Goal: Task Accomplishment & Management: Manage account settings

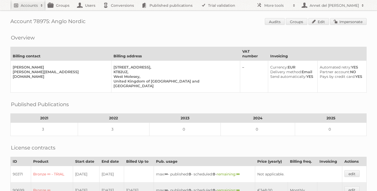
click at [29, 7] on h2 "Accounts" at bounding box center [29, 5] width 17 height 5
paste input"] "[EMAIL_ADDRESS][PERSON_NAME][DOMAIN_NAME]"
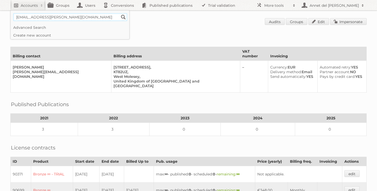
type input"] "[EMAIL_ADDRESS][PERSON_NAME][DOMAIN_NAME]"
click at [120, 13] on input "Search" at bounding box center [124, 17] width 8 height 8
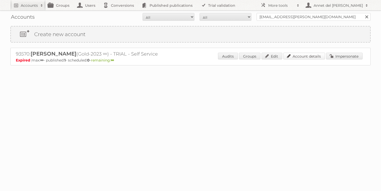
click at [298, 59] on link "Account details" at bounding box center [304, 56] width 42 height 7
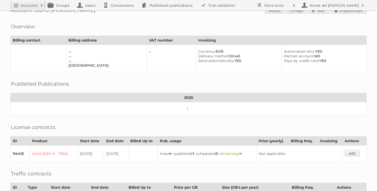
scroll to position [12, 0]
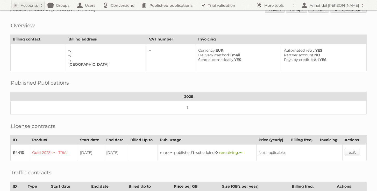
click at [358, 149] on link "edit" at bounding box center [352, 152] width 15 height 7
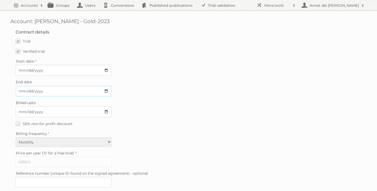
click at [106, 89] on input "2025-09-01" at bounding box center [64, 91] width 96 height 11
type input "2025-10-06"
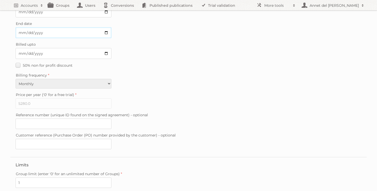
scroll to position [151, 0]
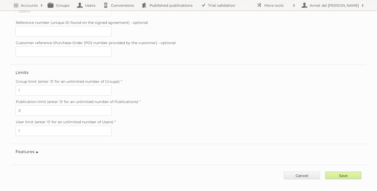
click at [342, 171] on input "Save" at bounding box center [344, 175] width 36 height 8
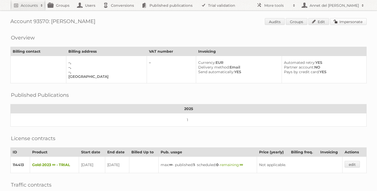
click at [360, 22] on link "Impersonate" at bounding box center [348, 21] width 37 height 7
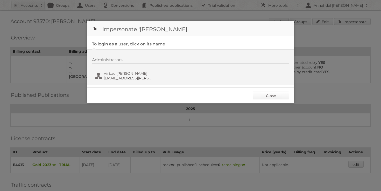
click at [273, 94] on link "Close" at bounding box center [271, 96] width 36 height 8
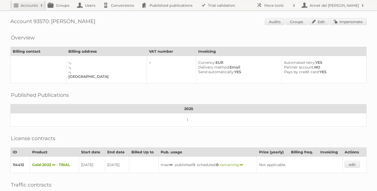
click at [29, 4] on h2 "Accounts" at bounding box center [29, 5] width 17 height 5
paste input"] "virbac@laudert.com"
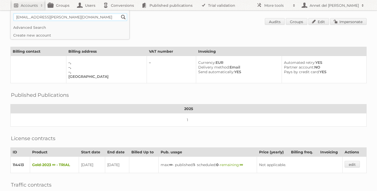
type input"] "virbac@laudert.com"
click at [120, 13] on input "Search" at bounding box center [124, 17] width 8 height 8
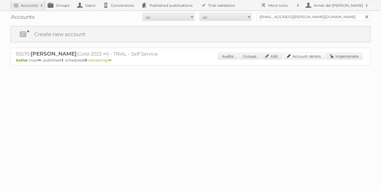
click at [303, 56] on link "Account details" at bounding box center [304, 56] width 42 height 7
click at [288, 19] on input "virbac@laudert.com" at bounding box center [314, 17] width 114 height 8
type input "Pflanzen Kölle"
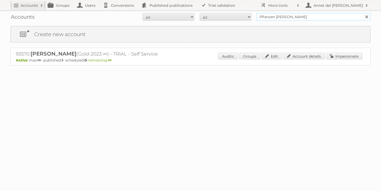
click at [363, 13] on input "Search" at bounding box center [367, 17] width 8 height 8
click at [297, 60] on div "Audits Groups Edit Account details Impersonate" at bounding box center [290, 57] width 145 height 8
click at [298, 58] on link "Account details" at bounding box center [304, 56] width 42 height 7
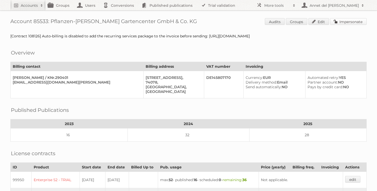
click at [352, 23] on link "Impersonate" at bounding box center [348, 21] width 37 height 7
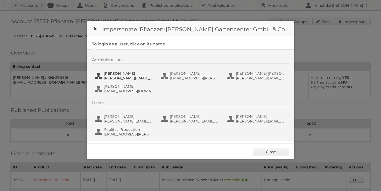
click at [117, 73] on span "Ines Heberle" at bounding box center [129, 73] width 50 height 5
